Goal: Navigation & Orientation: Find specific page/section

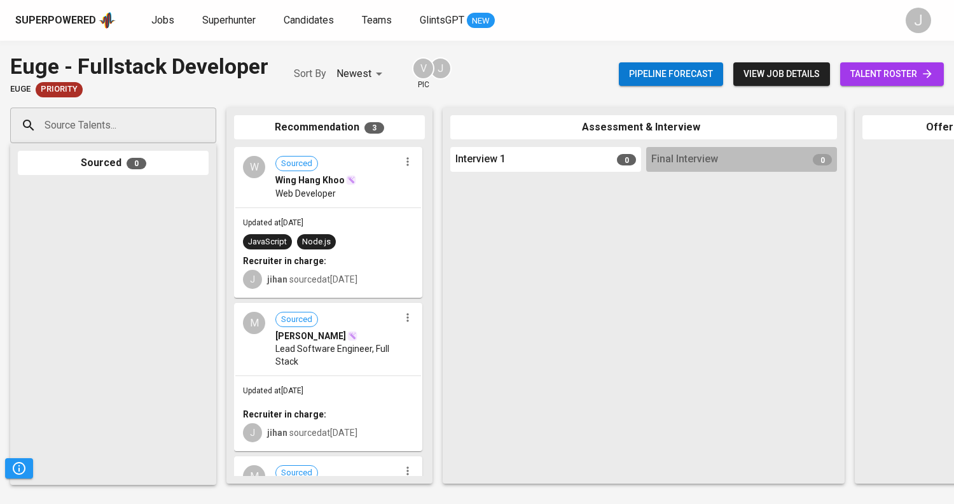
click at [294, 203] on div "W Sourced Wing Hang Khoo Web Developer" at bounding box center [328, 177] width 186 height 59
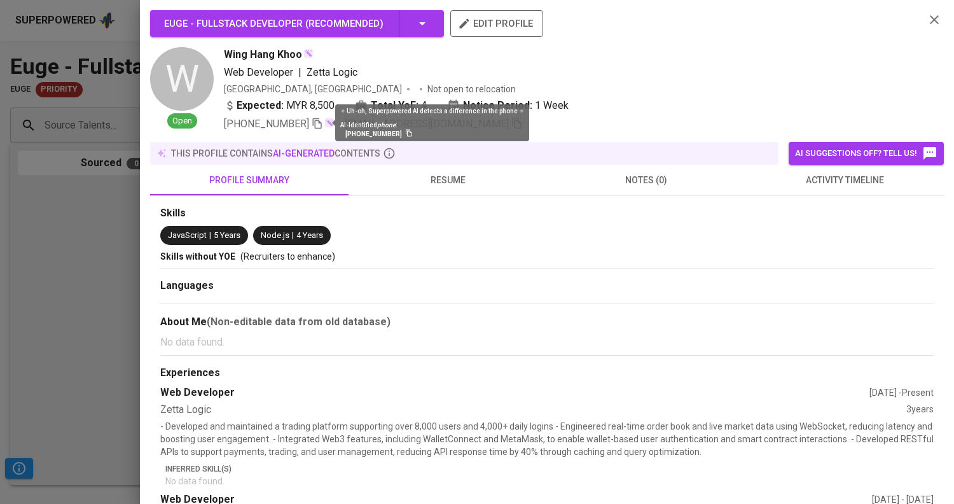
click at [467, 127] on div "AI-Identified phone :" at bounding box center [432, 125] width 184 height 9
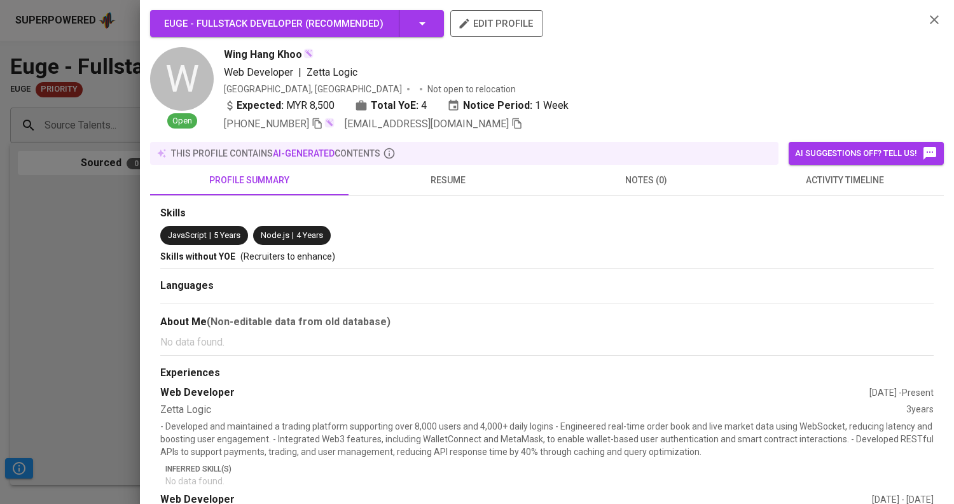
click at [623, 103] on div "Expected: MYR 8,500 Total YoE: 4 Notice Period: 1 Week" at bounding box center [569, 107] width 691 height 18
click at [513, 123] on icon "button" at bounding box center [517, 123] width 9 height 11
click at [72, 112] on div at bounding box center [477, 252] width 954 height 504
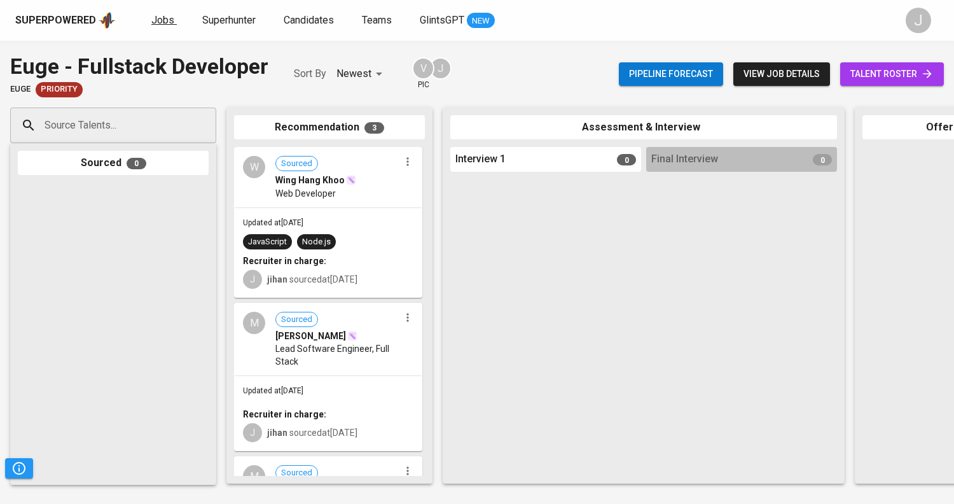
click at [163, 19] on span "Jobs" at bounding box center [162, 20] width 23 height 12
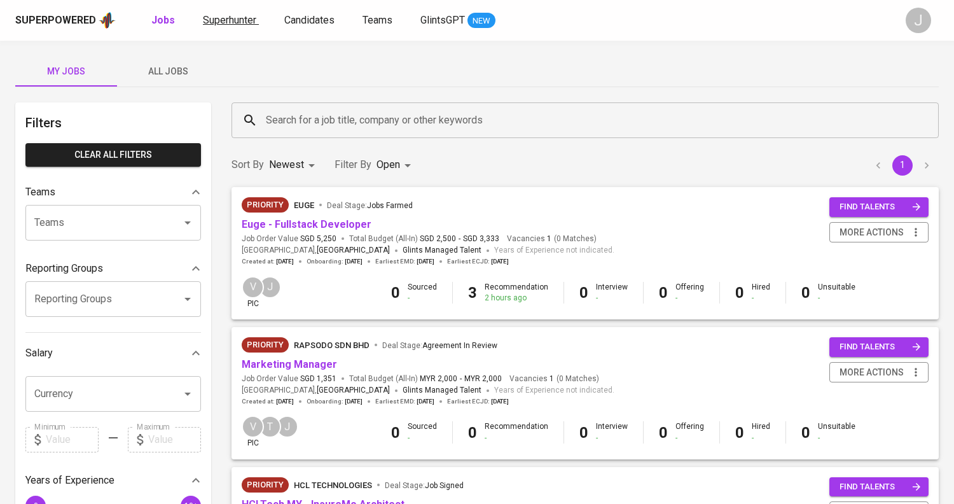
click at [233, 22] on span "Superhunter" at bounding box center [229, 20] width 53 height 12
